Goal: Book appointment/travel/reservation

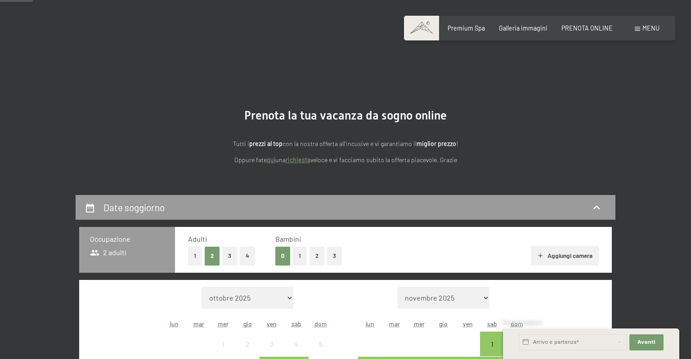
scroll to position [142, 0]
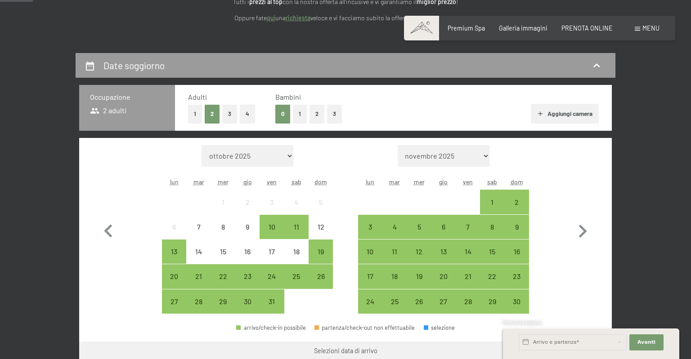
click at [319, 116] on button "2" at bounding box center [316, 114] width 15 height 18
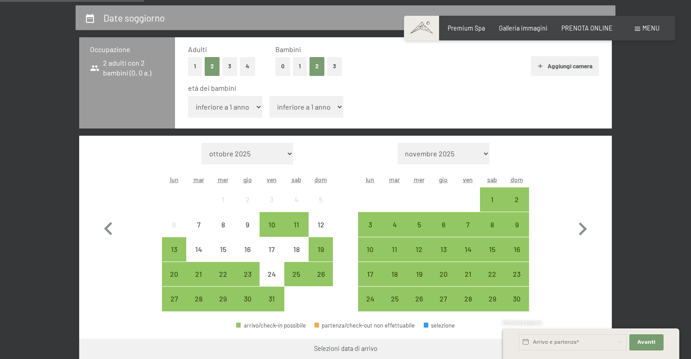
scroll to position [237, 0]
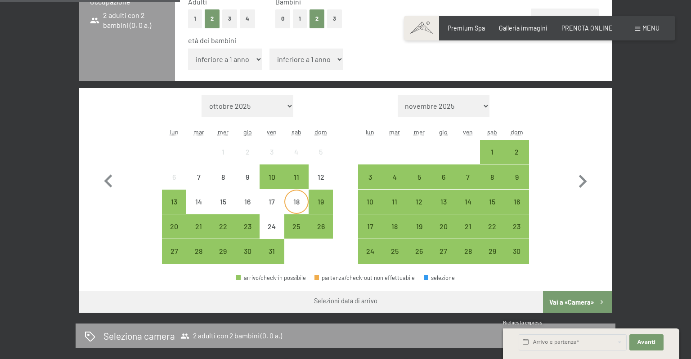
click at [298, 198] on div "18" at bounding box center [296, 209] width 22 height 22
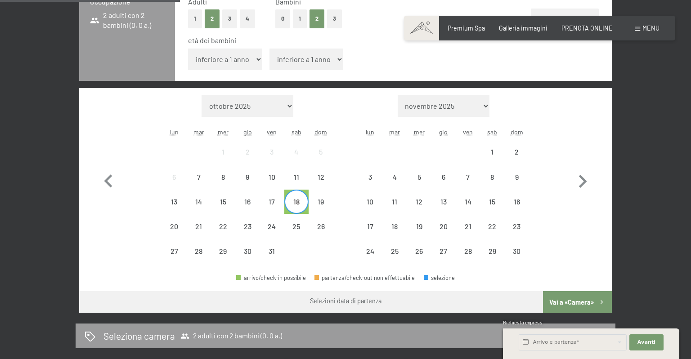
click at [262, 202] on span "Consenso marketing*" at bounding box center [292, 205] width 68 height 9
click at [254, 202] on input "Consenso marketing*" at bounding box center [249, 205] width 9 height 9
click at [270, 202] on span "Consenso marketing*" at bounding box center [292, 205] width 68 height 9
click at [254, 202] on input "Consenso marketing*" at bounding box center [249, 205] width 9 height 9
click at [272, 202] on span "Consenso marketing*" at bounding box center [292, 205] width 68 height 9
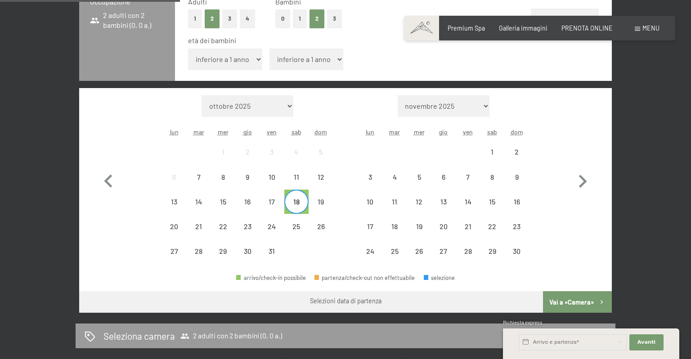
click at [254, 202] on input "Consenso marketing*" at bounding box center [249, 205] width 9 height 9
click at [277, 202] on span "Consenso marketing*" at bounding box center [292, 205] width 68 height 9
click at [254, 202] on input "Consenso marketing*" at bounding box center [249, 205] width 9 height 9
click at [298, 202] on span "Consenso marketing*" at bounding box center [292, 205] width 68 height 9
click at [254, 202] on input "Consenso marketing*" at bounding box center [249, 205] width 9 height 9
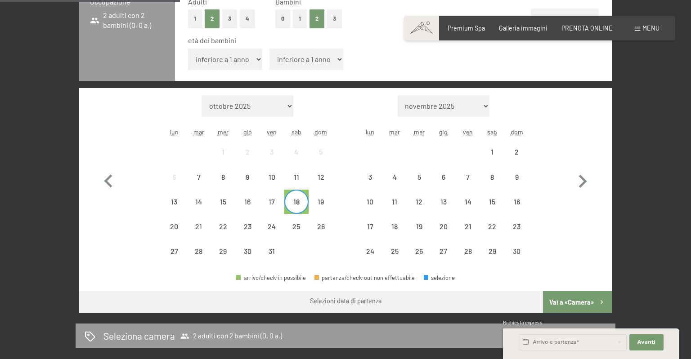
click at [313, 203] on span "Consenso marketing*" at bounding box center [292, 205] width 68 height 9
click at [254, 203] on input "Consenso marketing*" at bounding box center [249, 205] width 9 height 9
click at [320, 203] on div "19" at bounding box center [320, 209] width 22 height 22
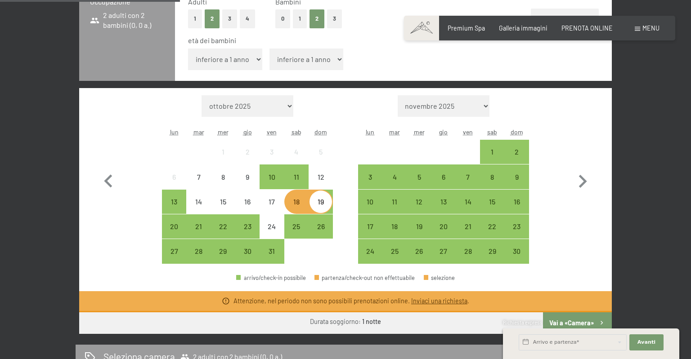
click at [274, 206] on span "Consenso marketing*" at bounding box center [292, 205] width 68 height 9
click at [254, 206] on input "Consenso marketing*" at bounding box center [249, 205] width 9 height 9
click at [274, 202] on span "Consenso marketing*" at bounding box center [292, 205] width 68 height 9
click at [254, 202] on input "Consenso marketing*" at bounding box center [249, 205] width 9 height 9
checkbox input "false"
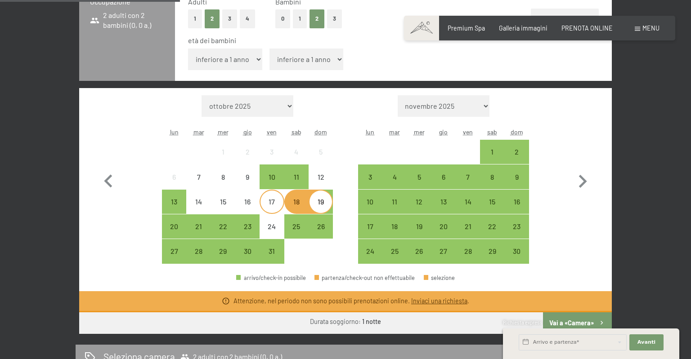
click at [270, 200] on div "17" at bounding box center [271, 209] width 22 height 22
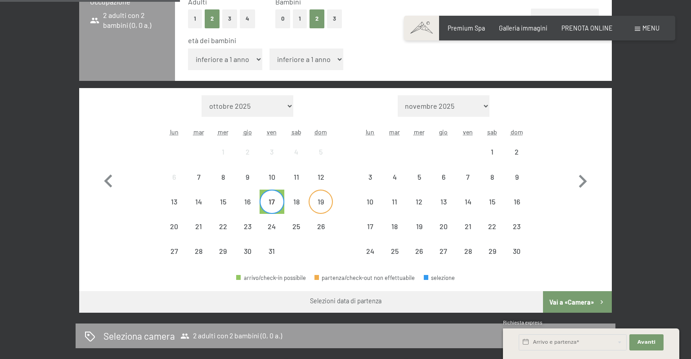
click at [316, 200] on div "19" at bounding box center [320, 209] width 22 height 22
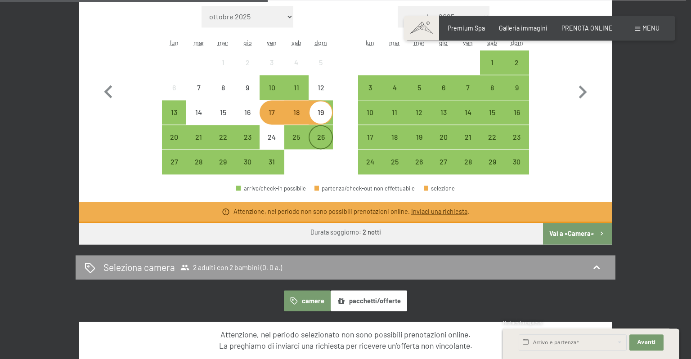
scroll to position [427, 0]
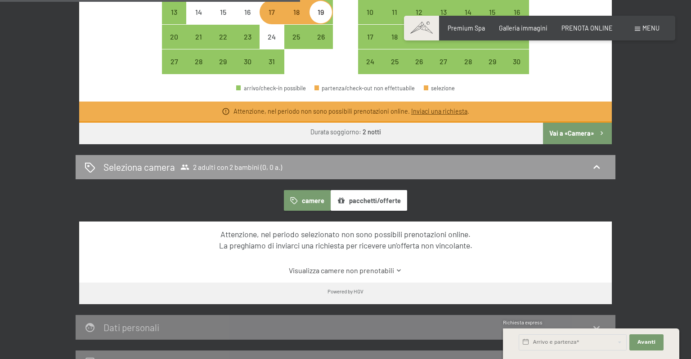
click at [573, 135] on button "Vai a «Camera»" at bounding box center [577, 134] width 69 height 22
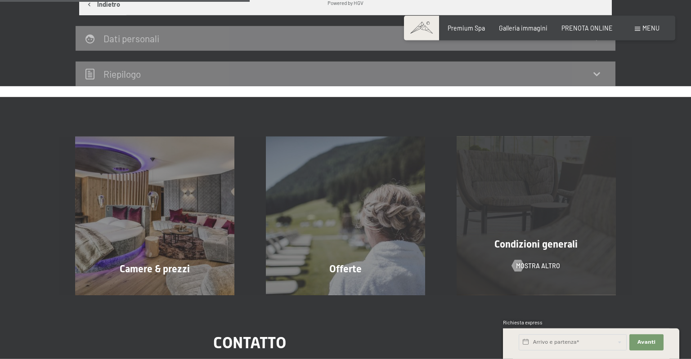
scroll to position [480, 0]
